Goal: Task Accomplishment & Management: Use online tool/utility

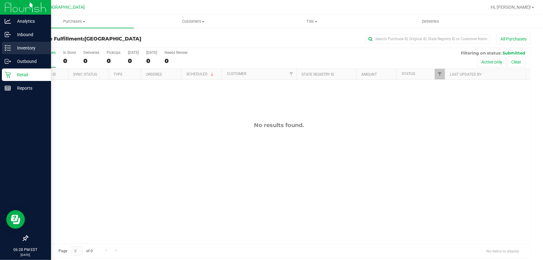
click at [12, 45] on p "Inventory" at bounding box center [29, 47] width 37 height 7
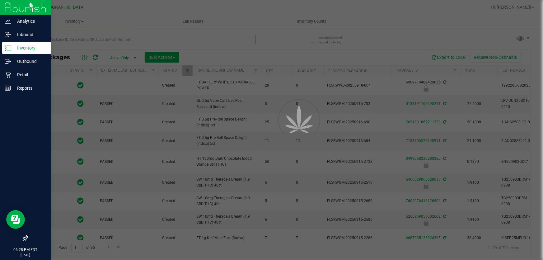
click at [72, 42] on div at bounding box center [271, 130] width 543 height 260
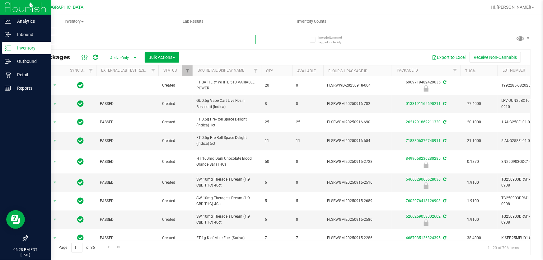
click at [75, 40] on input "text" at bounding box center [141, 39] width 229 height 9
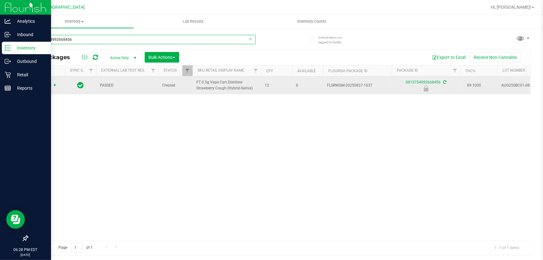
type input "0815754992668456"
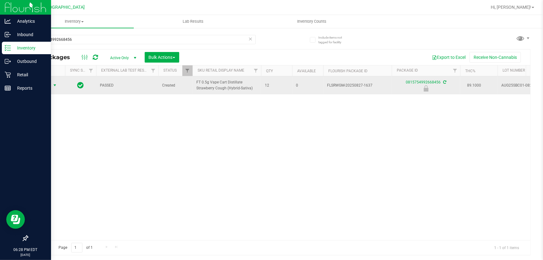
click at [55, 86] on span "select" at bounding box center [54, 85] width 5 height 5
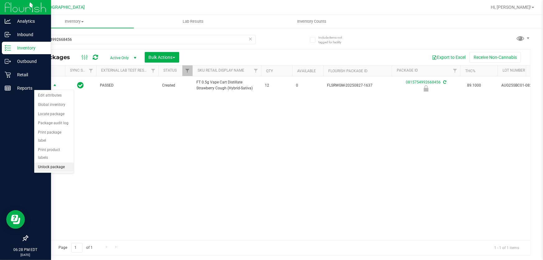
click at [56, 163] on li "Unlock package" at bounding box center [54, 167] width 40 height 9
